Goal: Task Accomplishment & Management: Use online tool/utility

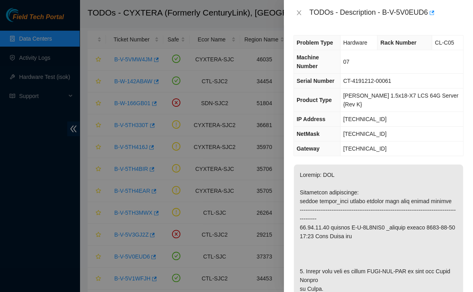
scroll to position [152, 0]
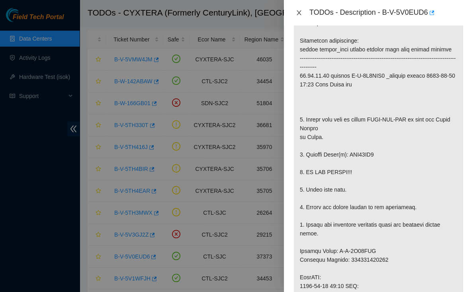
click at [297, 14] on icon "close" at bounding box center [299, 12] width 4 height 5
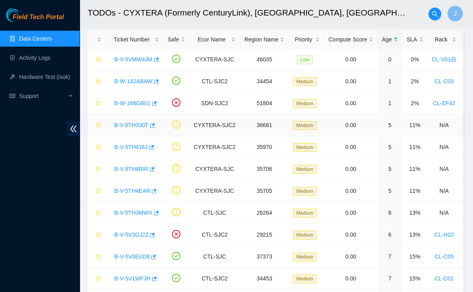
scroll to position [37, 0]
click at [132, 60] on link "B-V-5VMW4JM" at bounding box center [133, 59] width 38 height 6
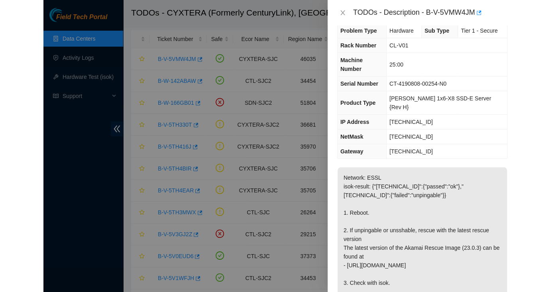
scroll to position [7, 0]
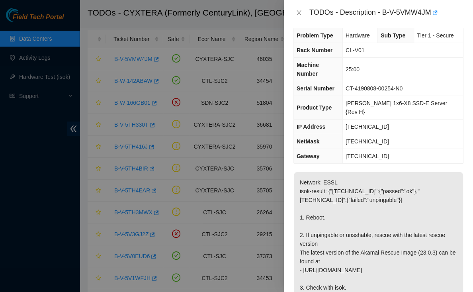
click at [388, 12] on div "TODOs - Description - B-V-5VMW4JM" at bounding box center [386, 12] width 154 height 13
click at [386, 12] on div "TODOs - Description - B-V-5VMW4JM" at bounding box center [386, 12] width 154 height 13
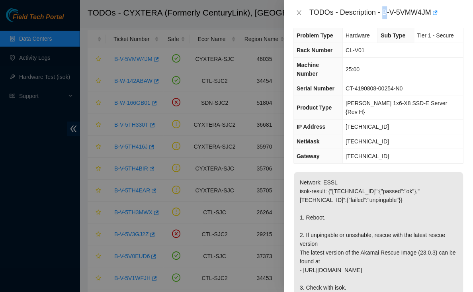
click at [386, 12] on div "TODOs - Description - B-V-5VMW4JM" at bounding box center [386, 12] width 154 height 13
click at [433, 12] on div "TODOs - Description - B-V-5VMW4JM" at bounding box center [386, 12] width 154 height 13
copy div "B-V-5VMW4JM"
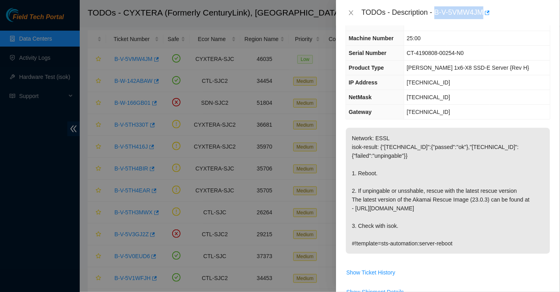
scroll to position [0, 0]
